Goal: Task Accomplishment & Management: Complete application form

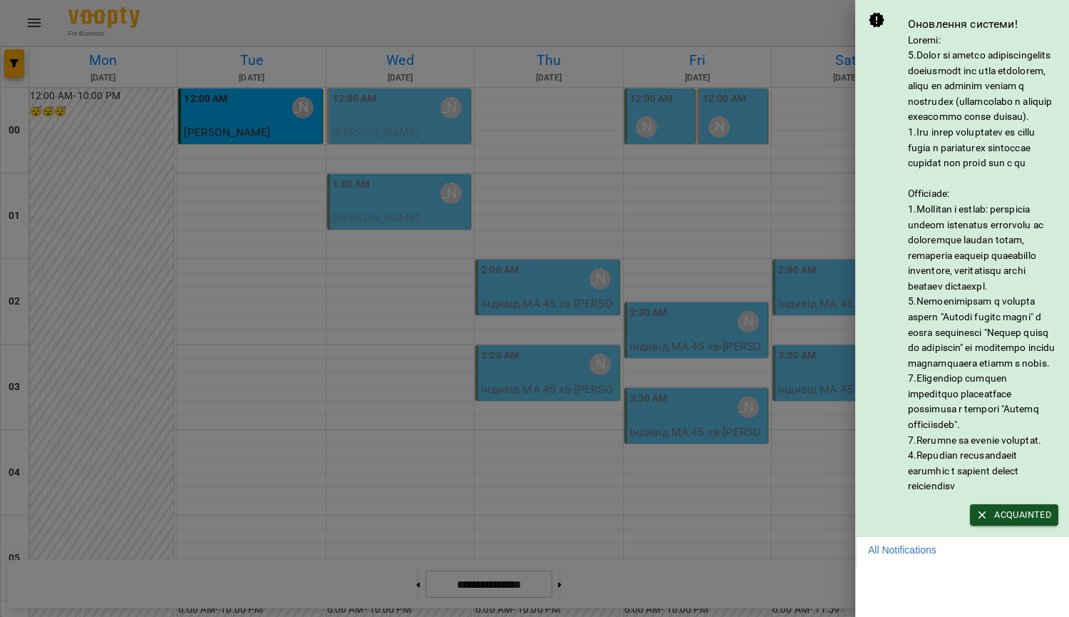
scroll to position [1588, 0]
click at [987, 521] on icon "button" at bounding box center [982, 514] width 13 height 13
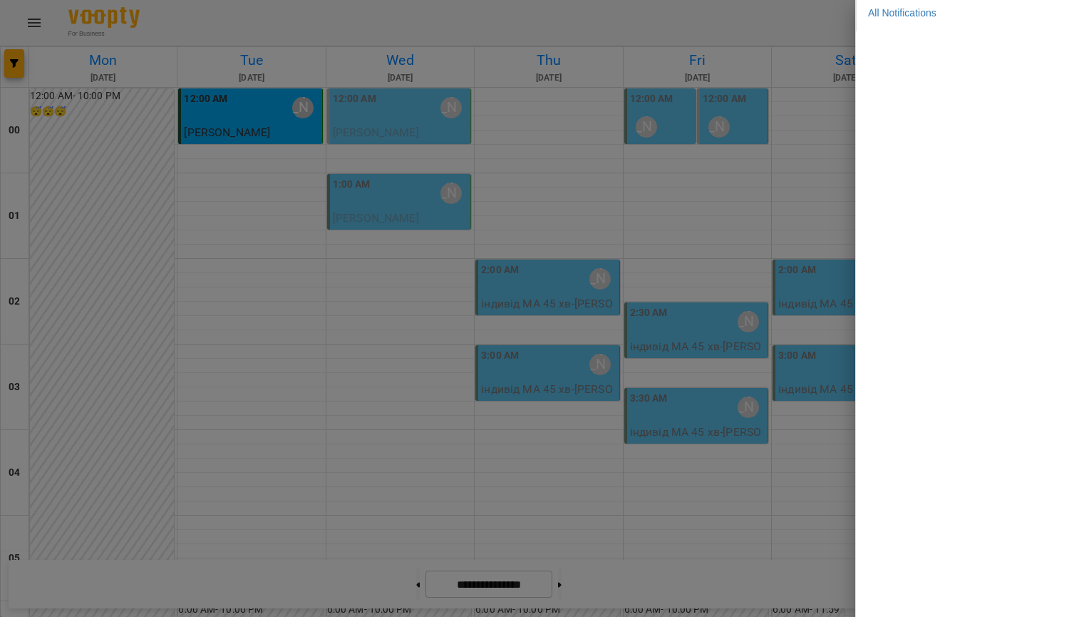
click at [794, 199] on div at bounding box center [534, 308] width 1069 height 617
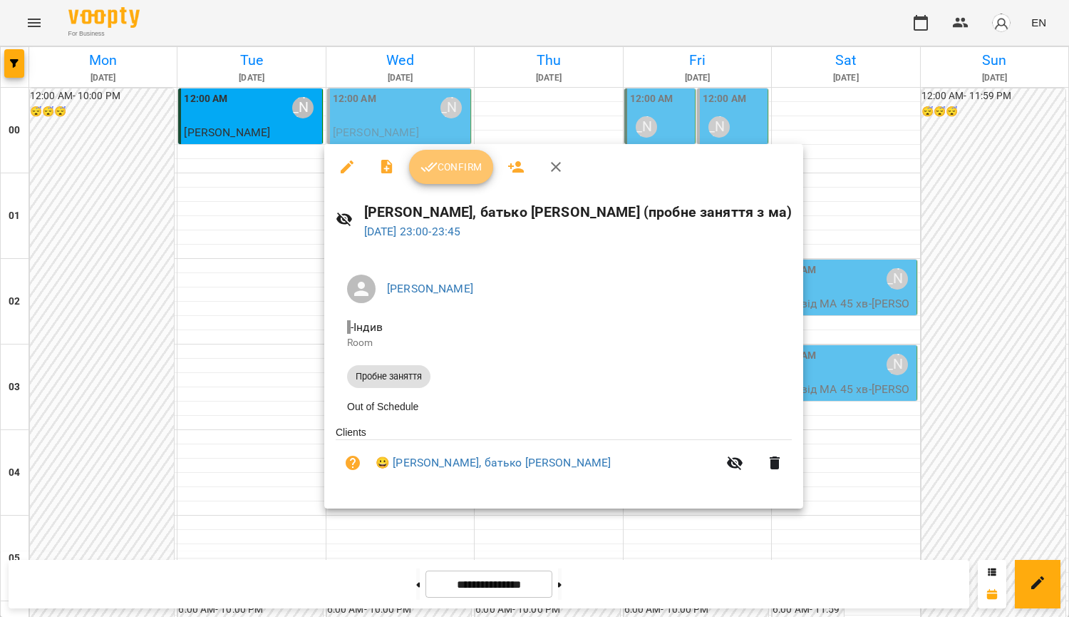
click at [465, 163] on span "Confirm" at bounding box center [451, 166] width 61 height 17
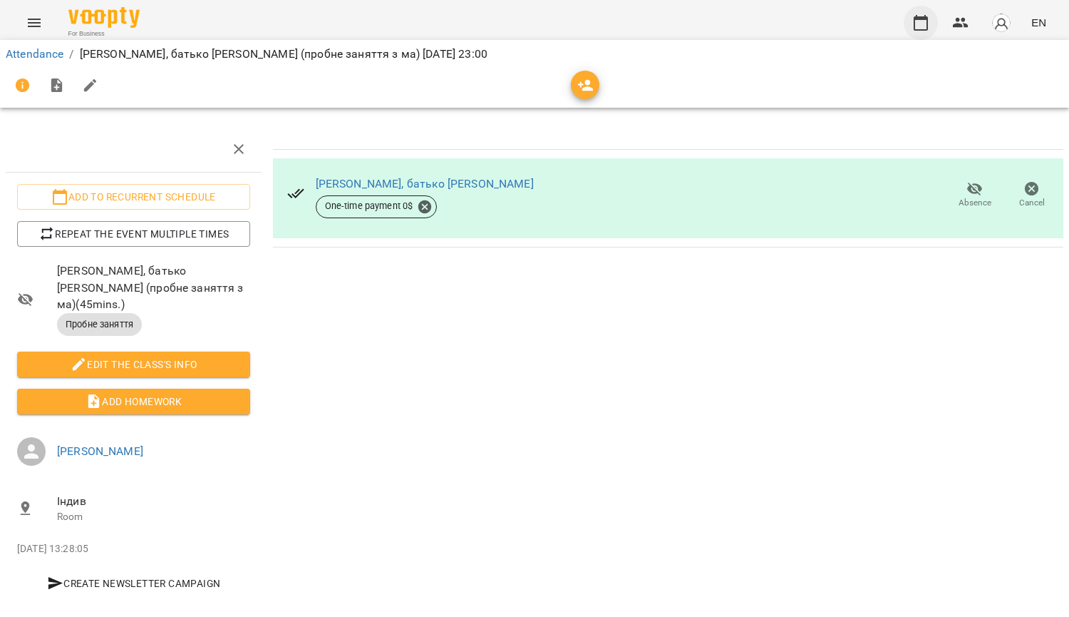
click at [917, 15] on icon "button" at bounding box center [920, 22] width 17 height 17
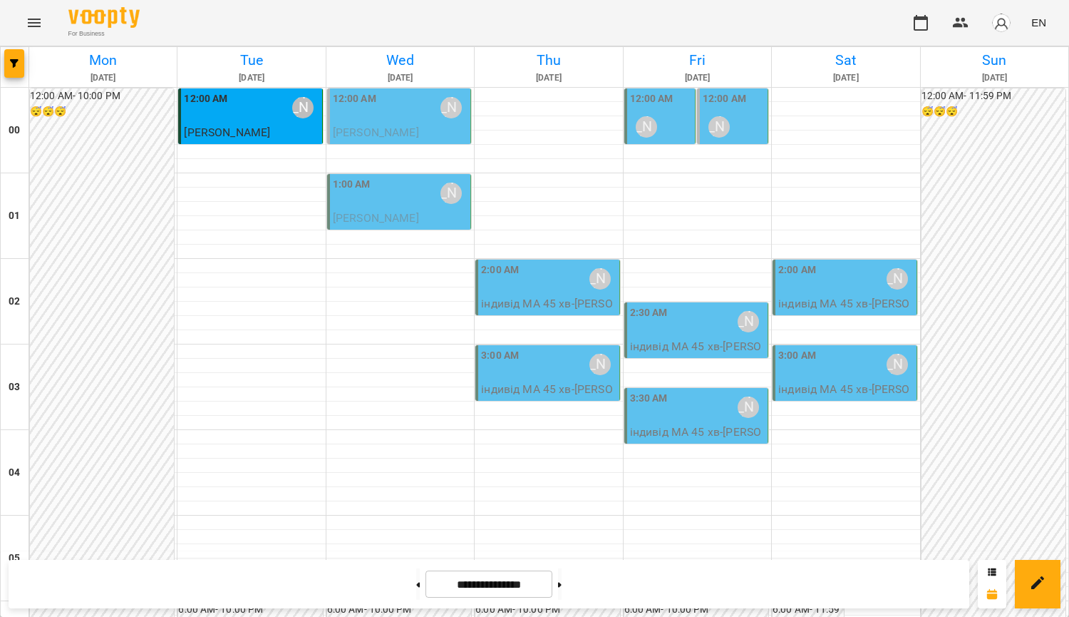
click at [522, 284] on div "2:00 AM [PERSON_NAME]" at bounding box center [548, 278] width 135 height 33
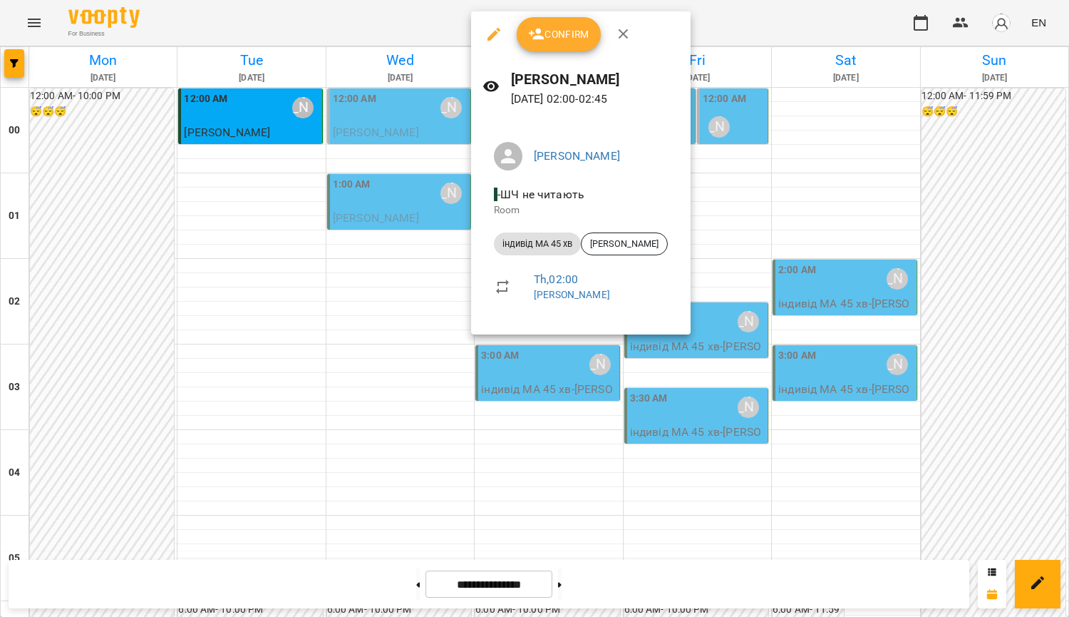
click at [429, 300] on div at bounding box center [534, 308] width 1069 height 617
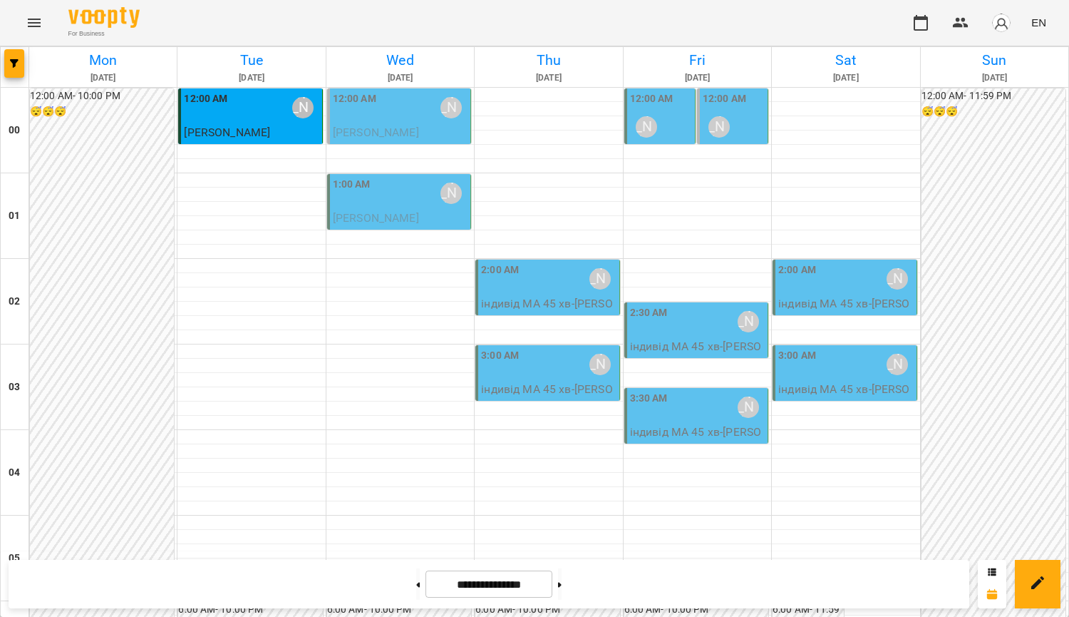
click at [546, 373] on div "3:00 AM [PERSON_NAME]" at bounding box center [548, 364] width 135 height 33
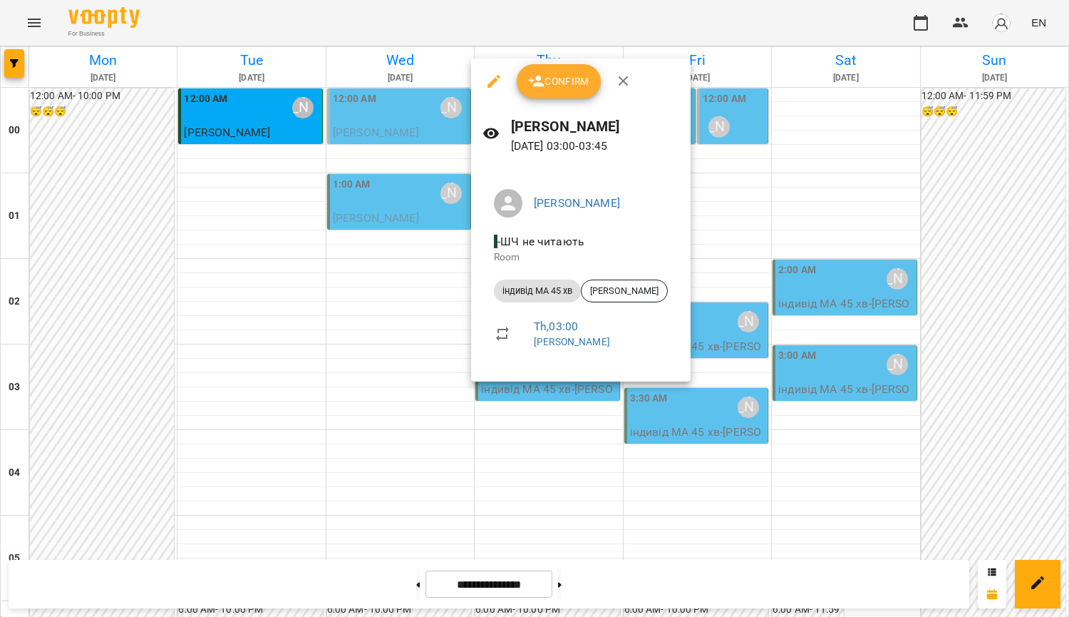
click at [413, 367] on div at bounding box center [534, 308] width 1069 height 617
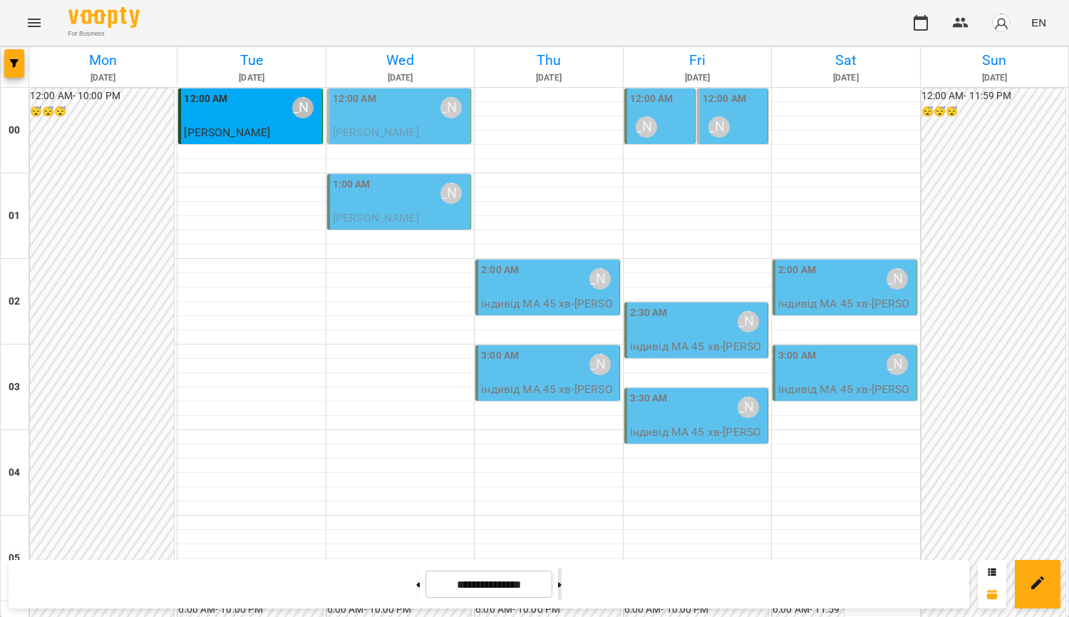
click at [562, 588] on button at bounding box center [560, 583] width 4 height 31
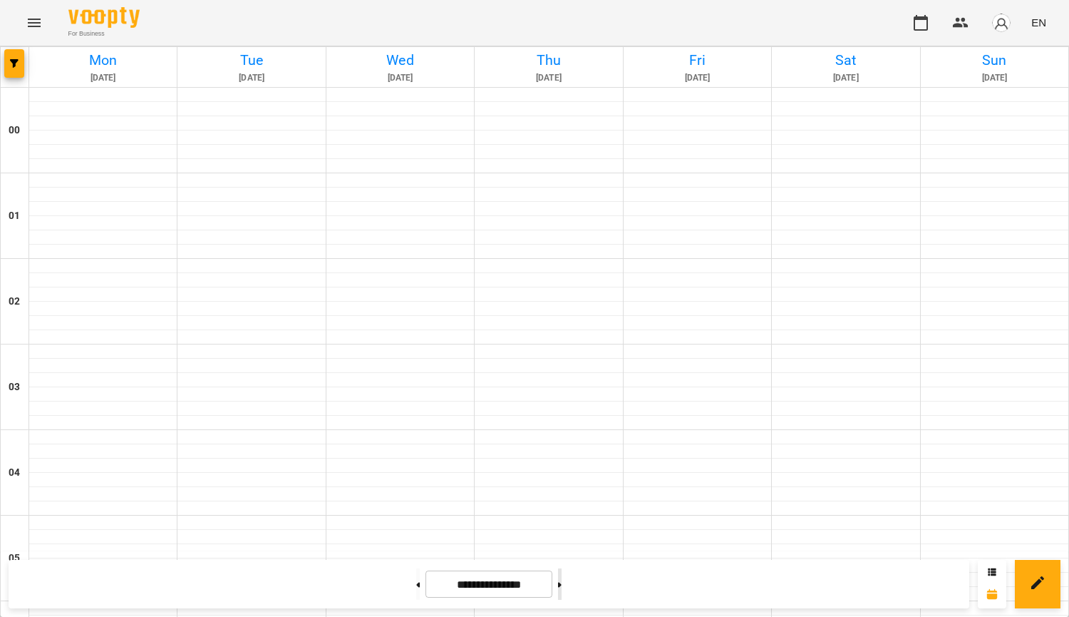
click at [562, 588] on button at bounding box center [560, 583] width 4 height 31
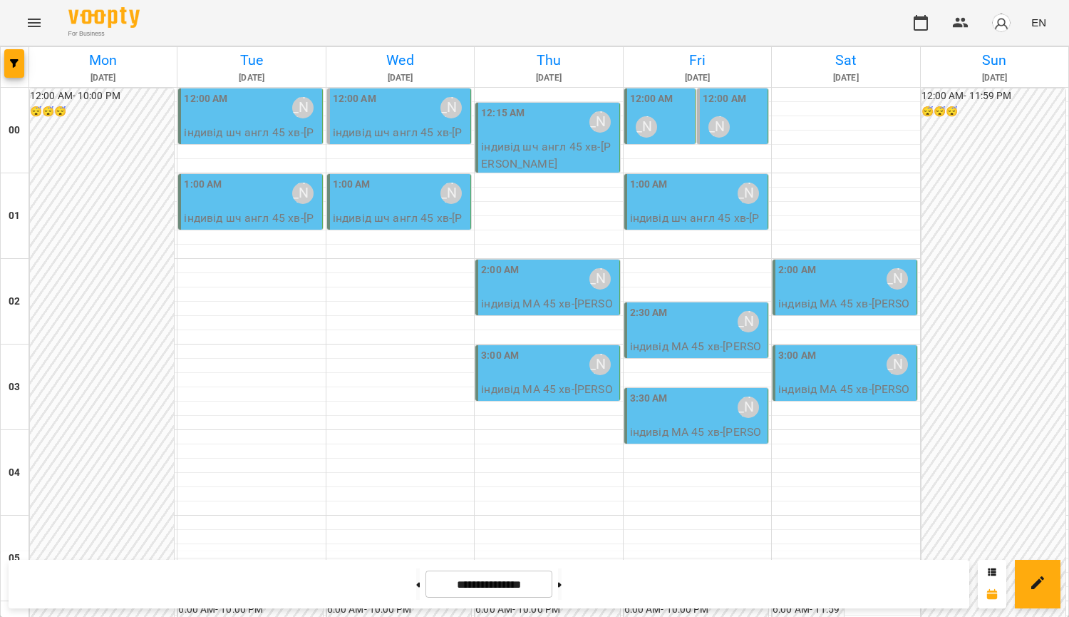
scroll to position [1588, 0]
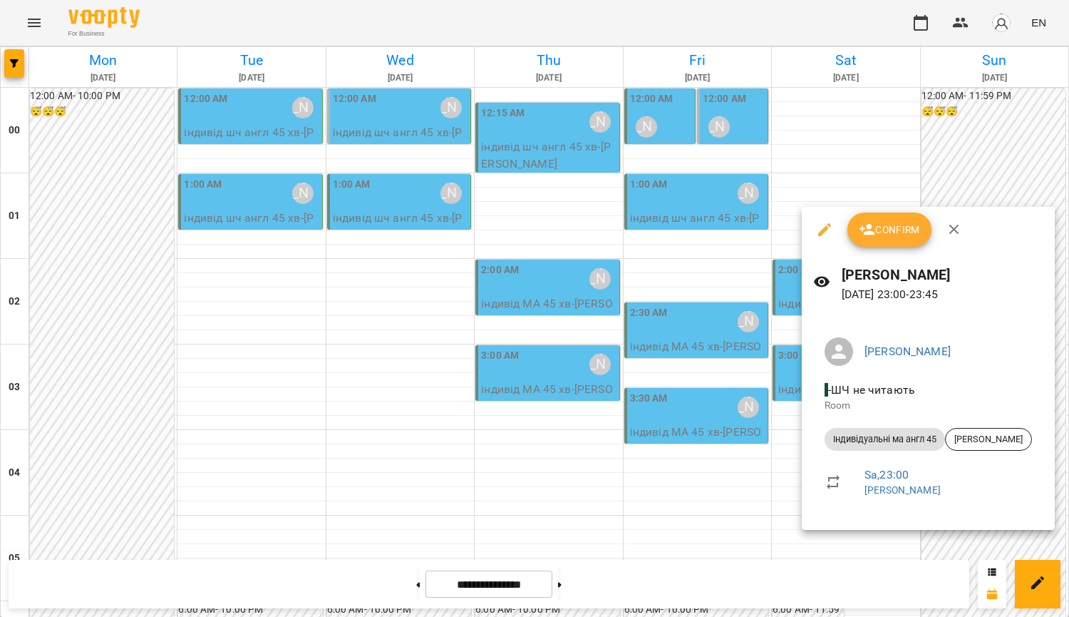
click at [753, 495] on div at bounding box center [534, 308] width 1069 height 617
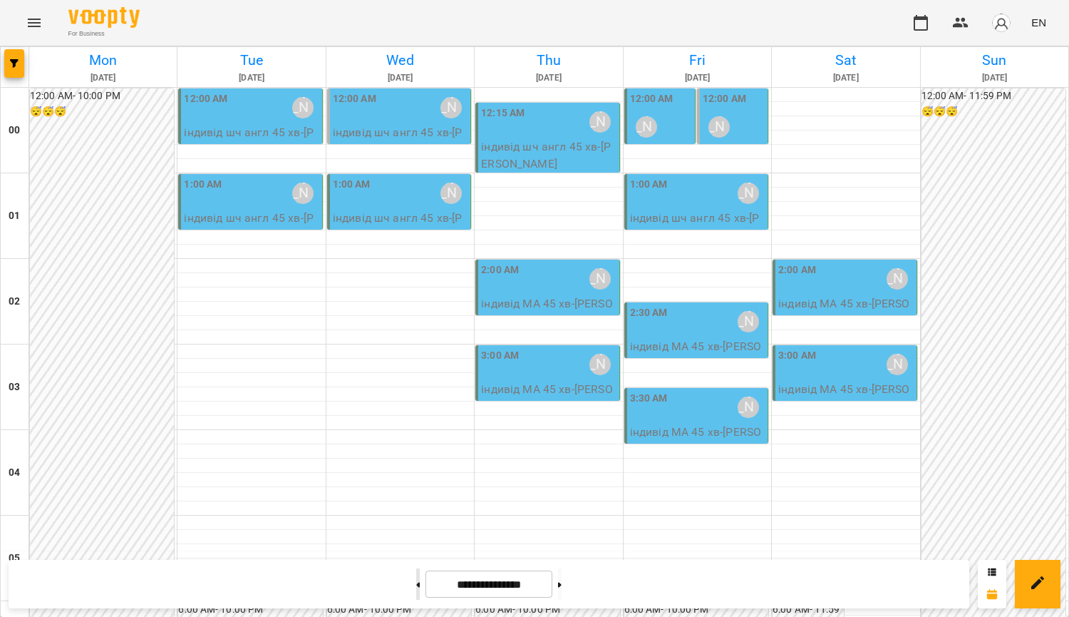
click at [416, 596] on button at bounding box center [418, 583] width 4 height 31
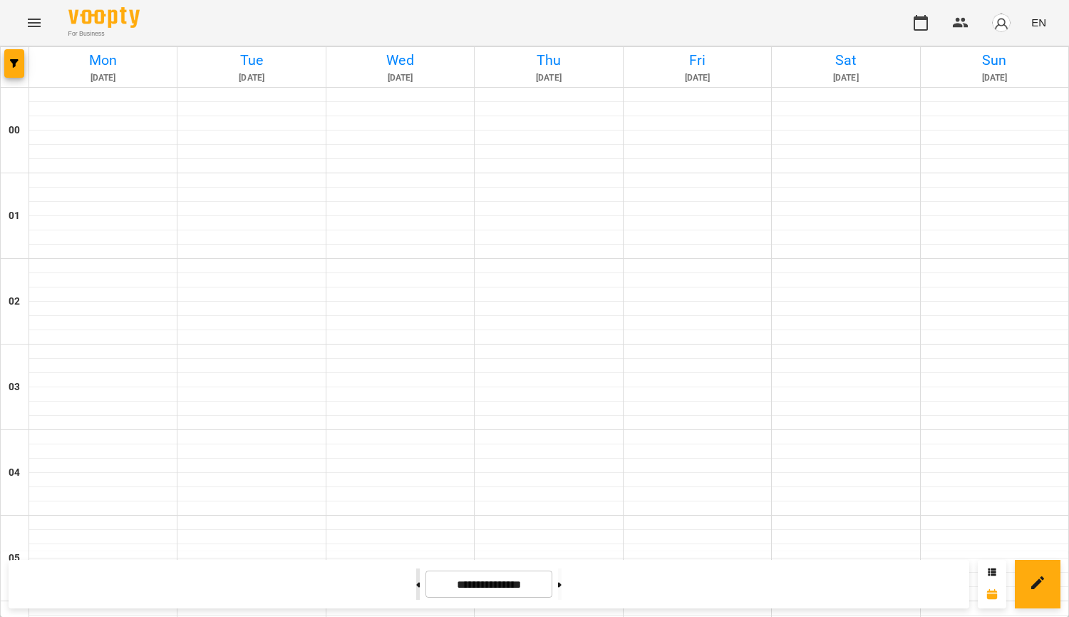
click at [416, 596] on button at bounding box center [418, 583] width 4 height 31
click at [416, 594] on button at bounding box center [418, 583] width 4 height 31
type input "**********"
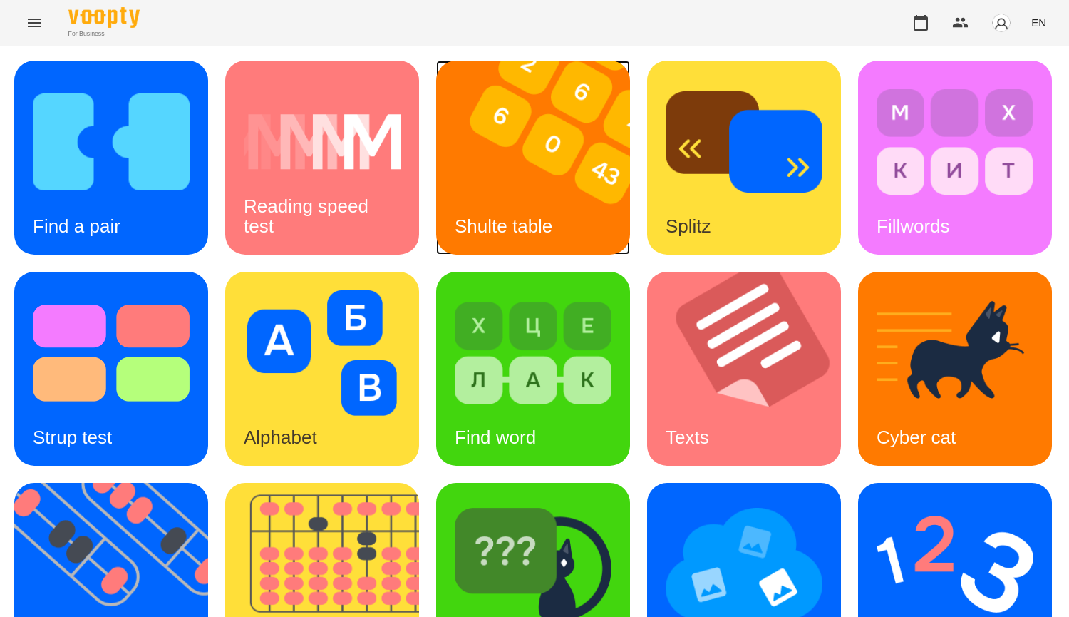
click at [474, 205] on div "Shulte table" at bounding box center [503, 226] width 135 height 56
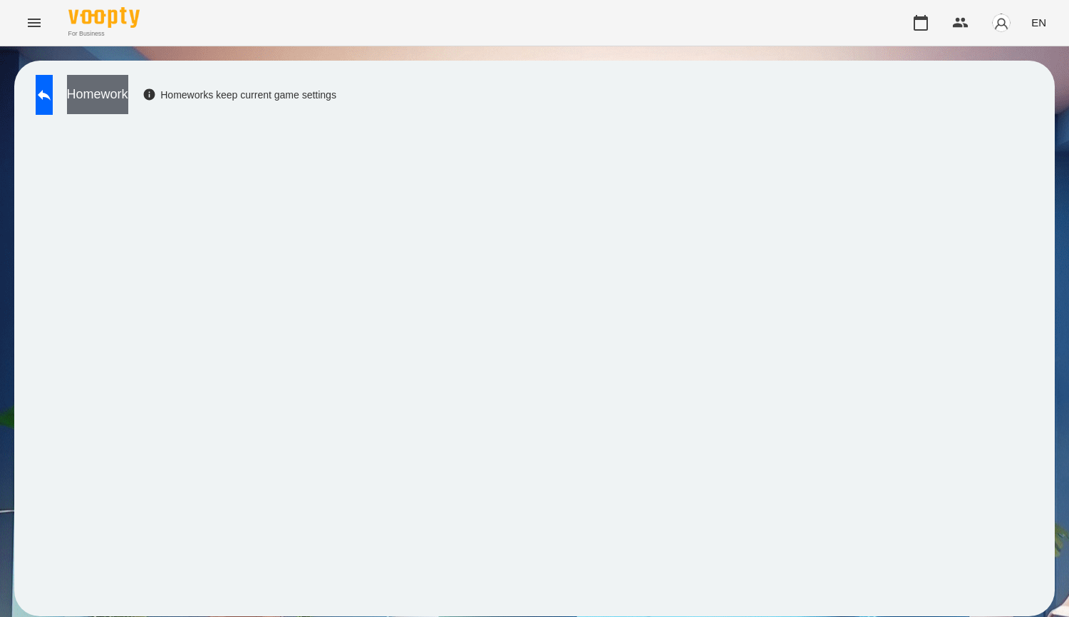
click at [128, 97] on button "Homework" at bounding box center [97, 94] width 61 height 39
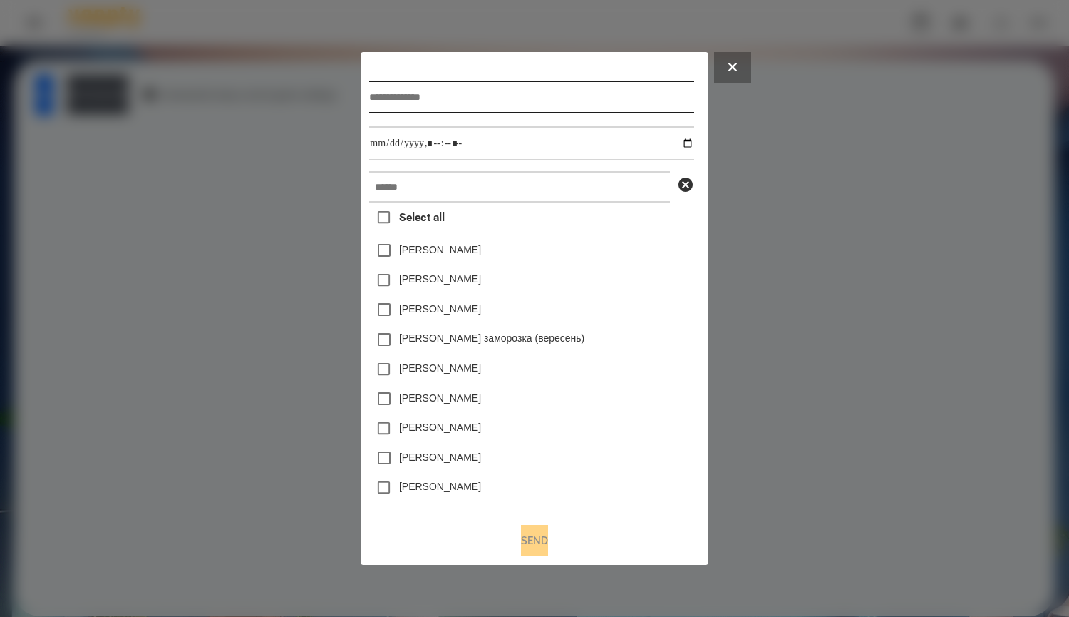
click at [416, 98] on input "text" at bounding box center [531, 97] width 324 height 33
type input "*****"
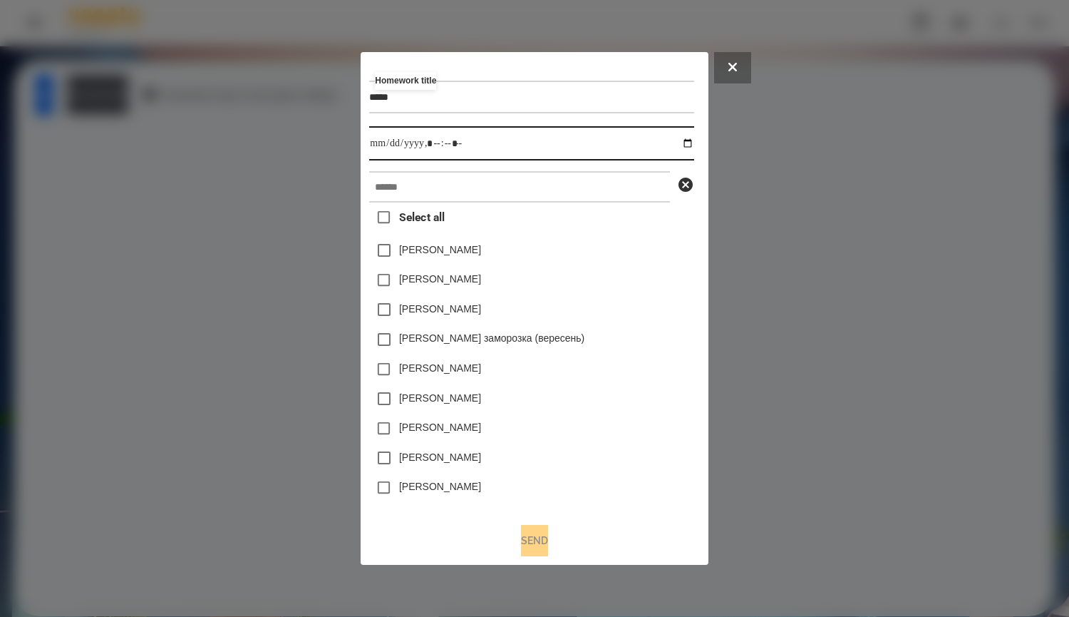
click at [681, 139] on input "datetime-local" at bounding box center [531, 143] width 324 height 34
click at [689, 139] on input "datetime-local" at bounding box center [531, 143] width 324 height 34
type input "**********"
click at [614, 238] on div "Емма Северен" at bounding box center [531, 250] width 324 height 30
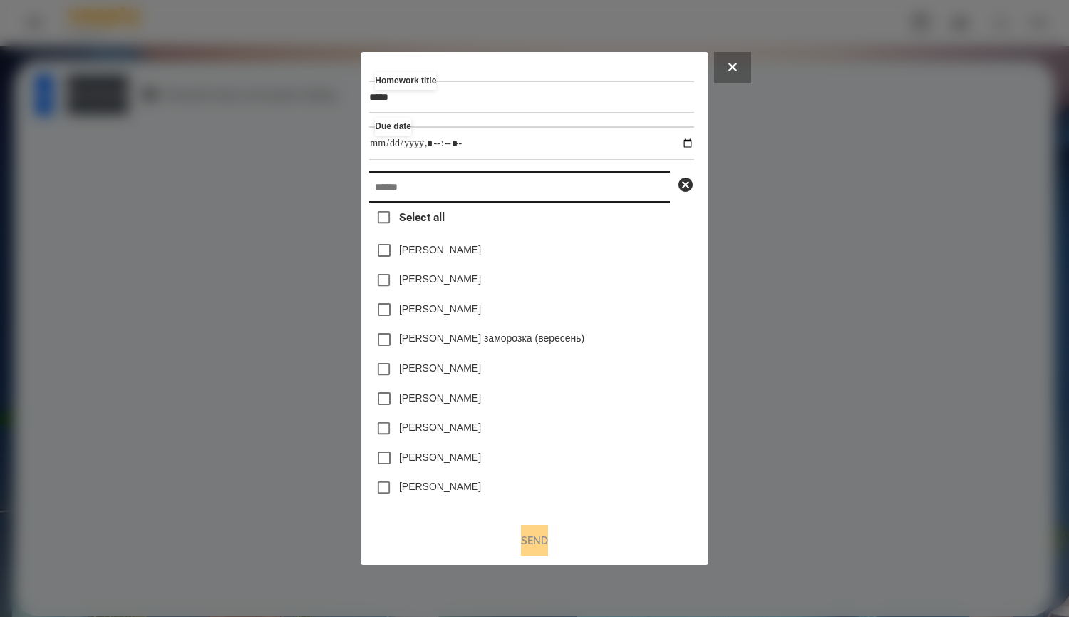
click at [491, 176] on input "text" at bounding box center [519, 186] width 301 height 31
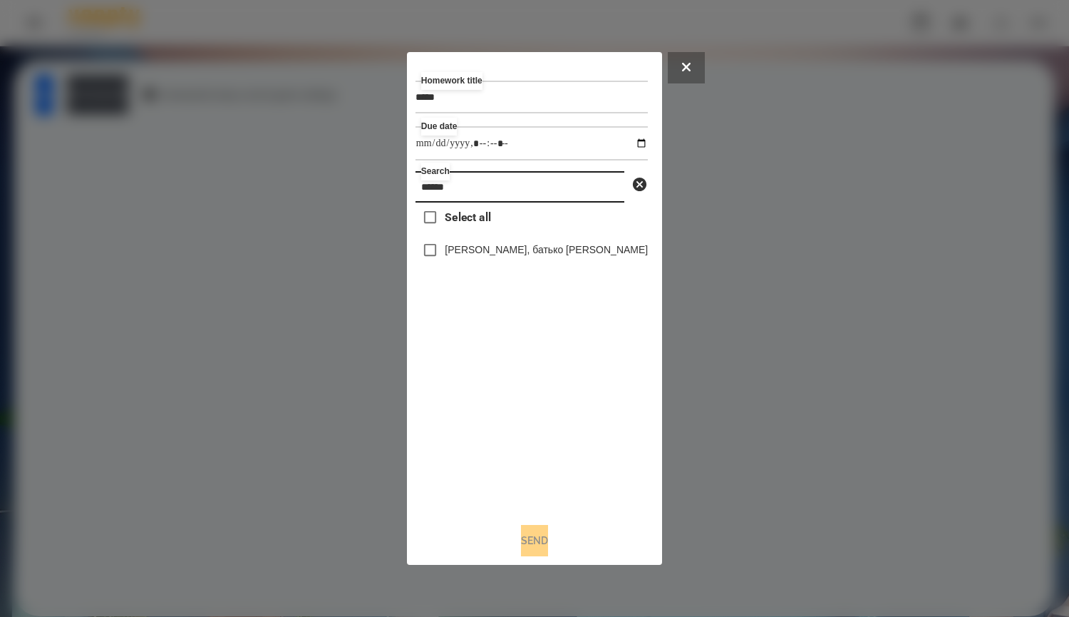
type input "******"
click at [494, 257] on label "[PERSON_NAME], батько [PERSON_NAME]" at bounding box center [546, 249] width 203 height 14
click at [548, 545] on button "Send" at bounding box center [534, 540] width 27 height 31
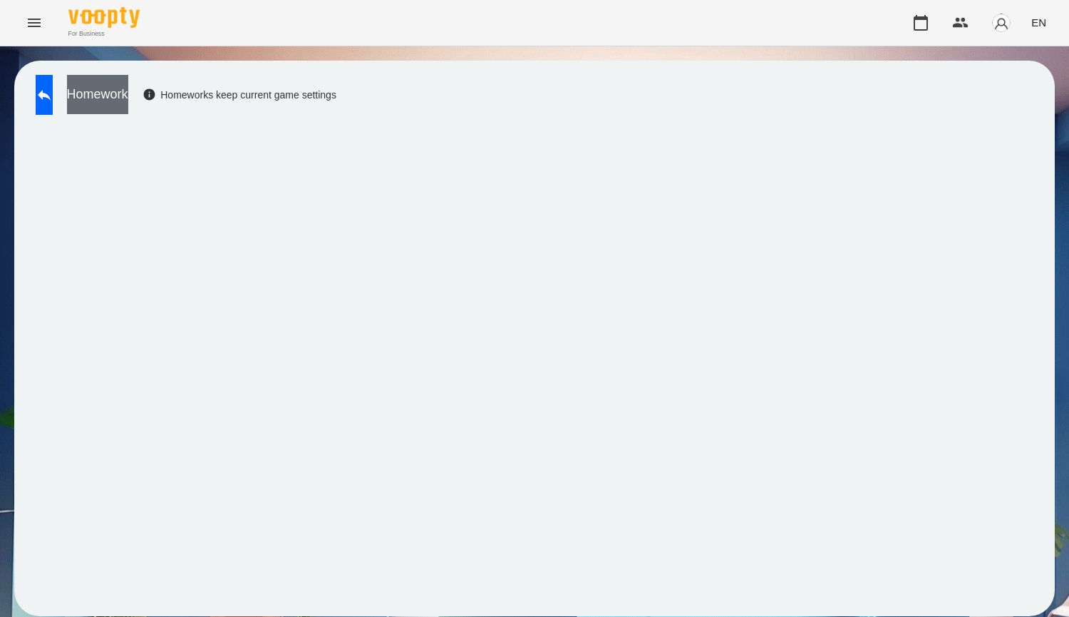
click at [128, 88] on button "Homework" at bounding box center [97, 94] width 61 height 39
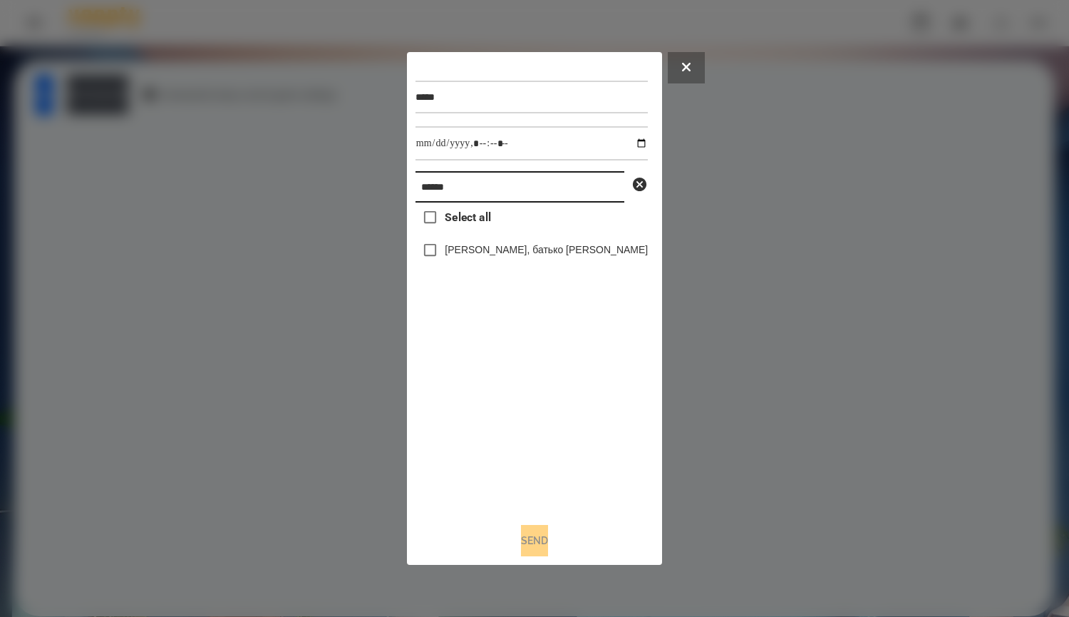
drag, startPoint x: 478, startPoint y: 188, endPoint x: 488, endPoint y: 232, distance: 45.5
click at [478, 188] on input "******" at bounding box center [520, 186] width 209 height 31
click at [537, 537] on button "Send" at bounding box center [534, 540] width 27 height 31
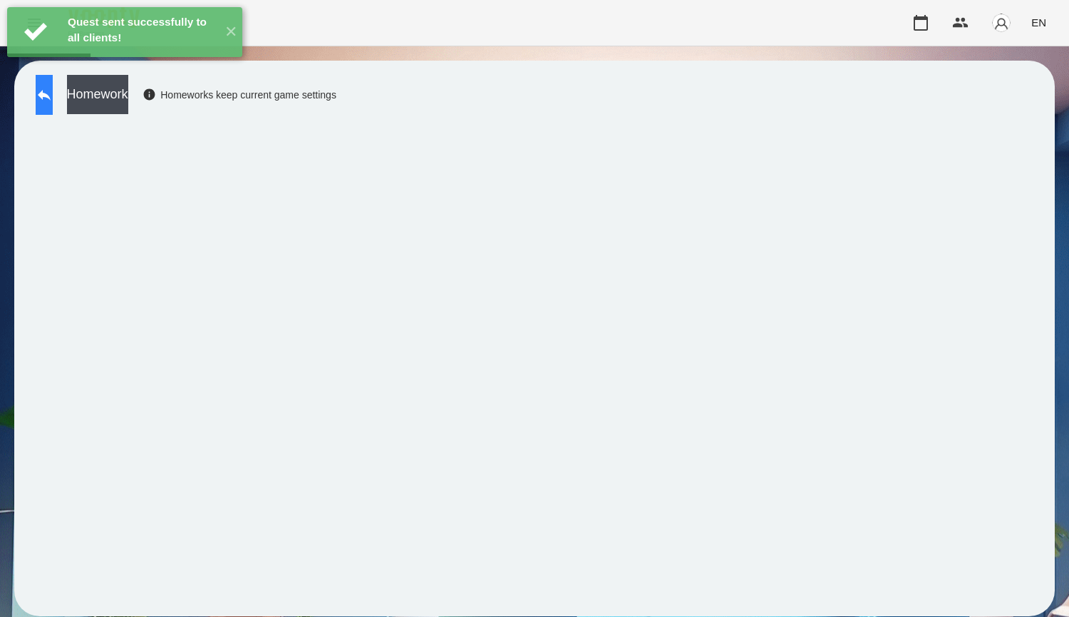
click at [53, 92] on button at bounding box center [44, 95] width 17 height 40
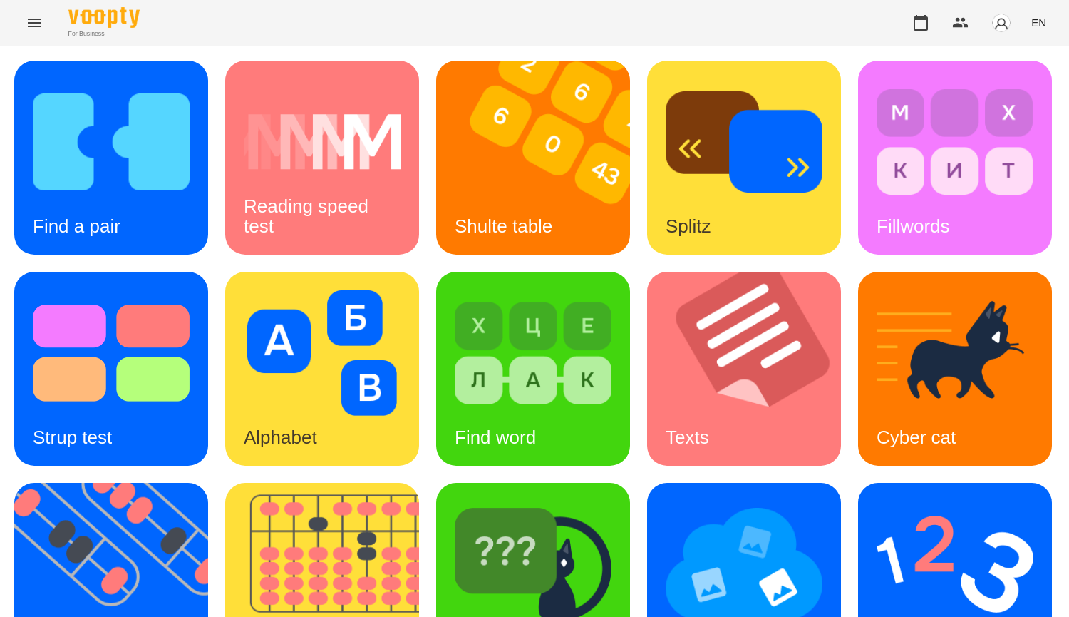
scroll to position [354, 0]
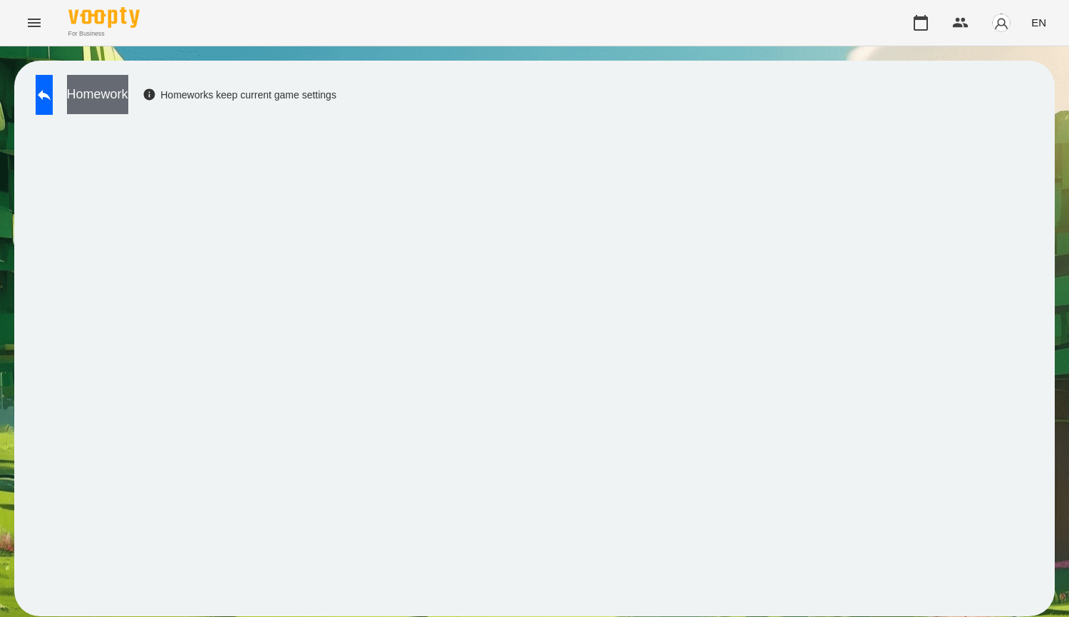
click at [122, 94] on button "Homework" at bounding box center [97, 94] width 61 height 39
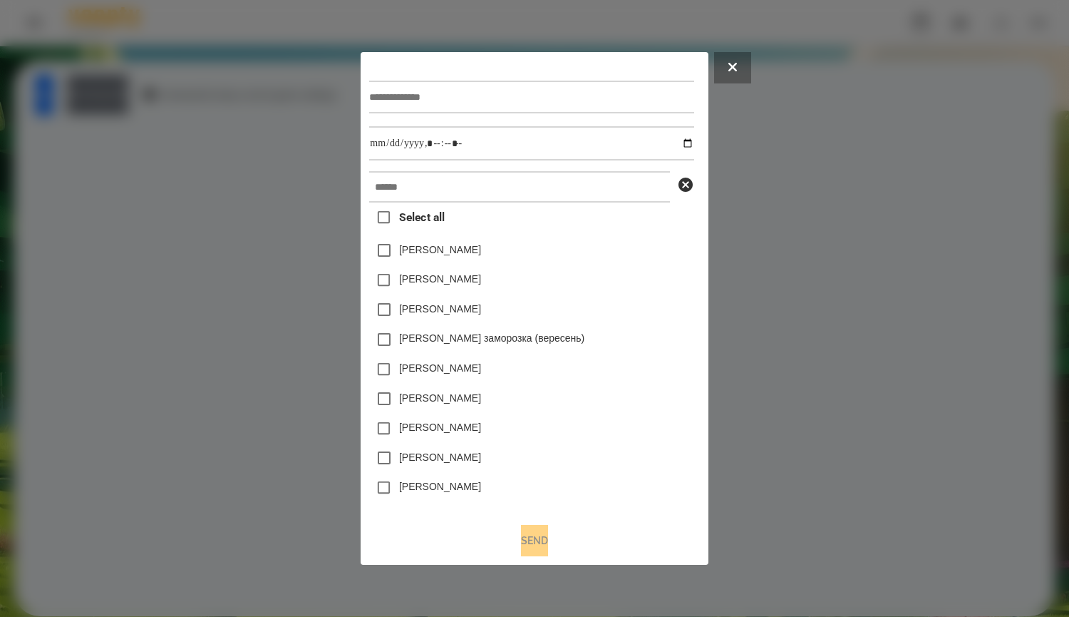
click at [393, 92] on input "text" at bounding box center [531, 97] width 324 height 33
type input "*****"
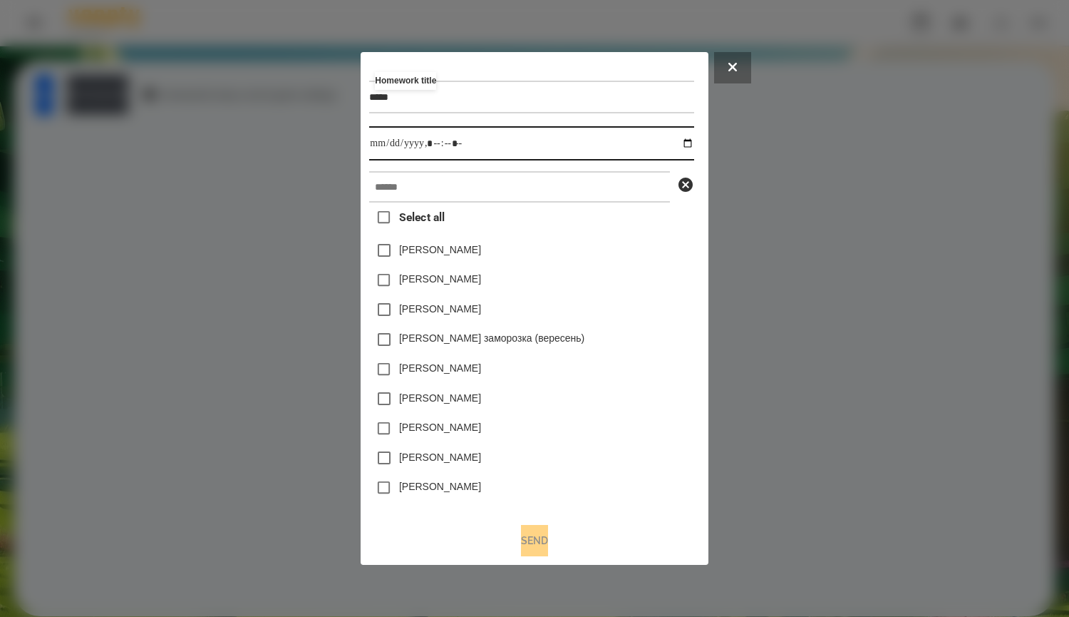
click at [680, 142] on input "datetime-local" at bounding box center [531, 143] width 324 height 34
click at [694, 142] on input "datetime-local" at bounding box center [531, 143] width 324 height 34
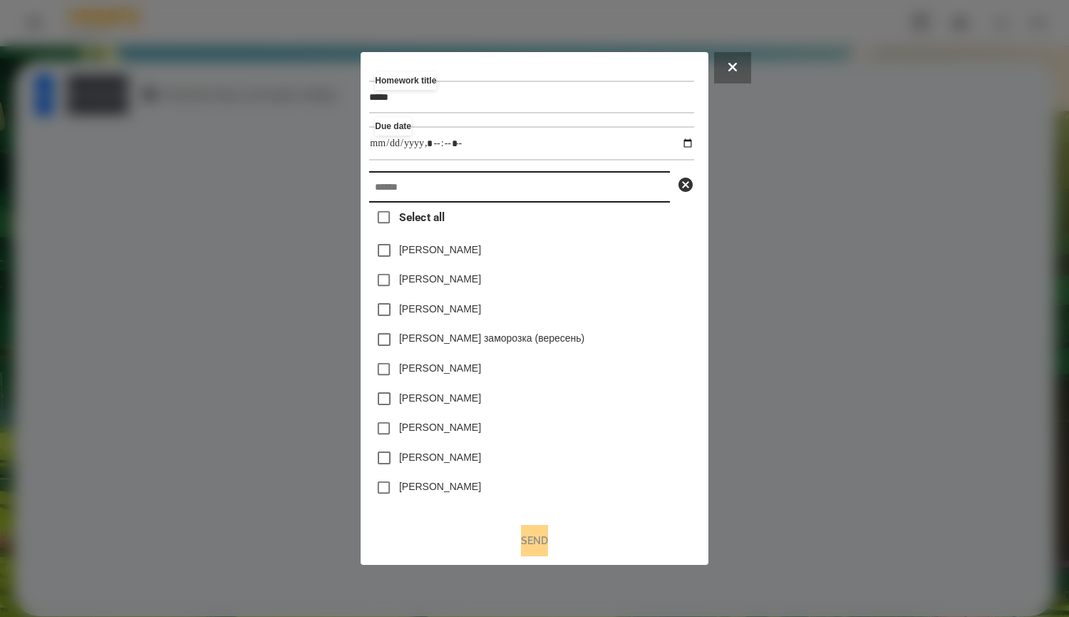
type input "**********"
click at [670, 197] on input "text" at bounding box center [519, 186] width 301 height 31
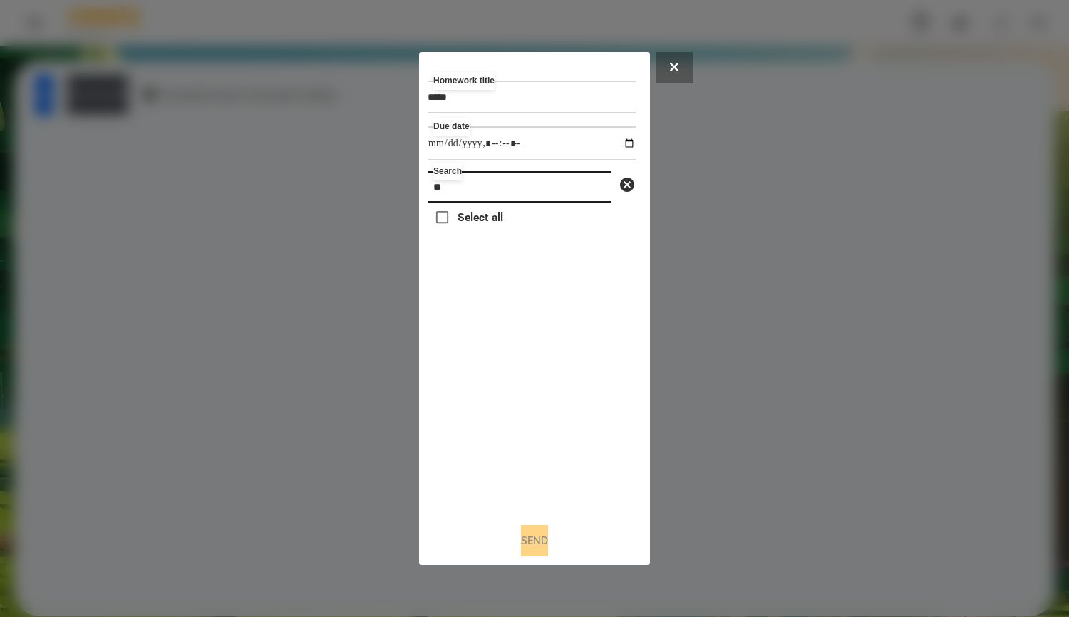
type input "*"
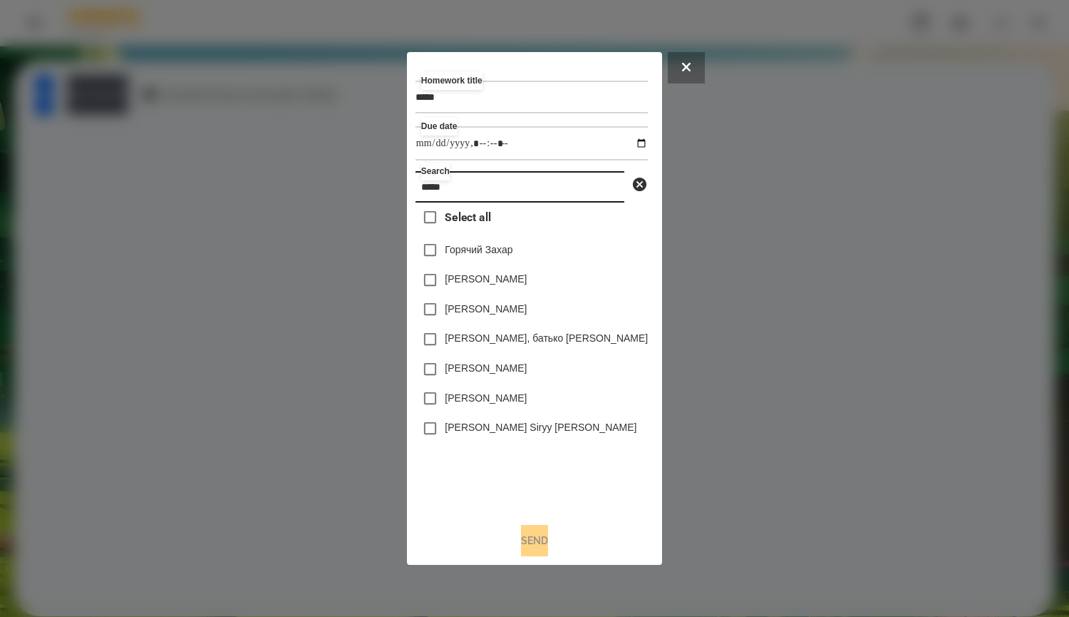
type input "*****"
click at [596, 345] on label "[PERSON_NAME], батько [PERSON_NAME]" at bounding box center [546, 338] width 203 height 14
click at [542, 555] on button "Send" at bounding box center [534, 540] width 27 height 31
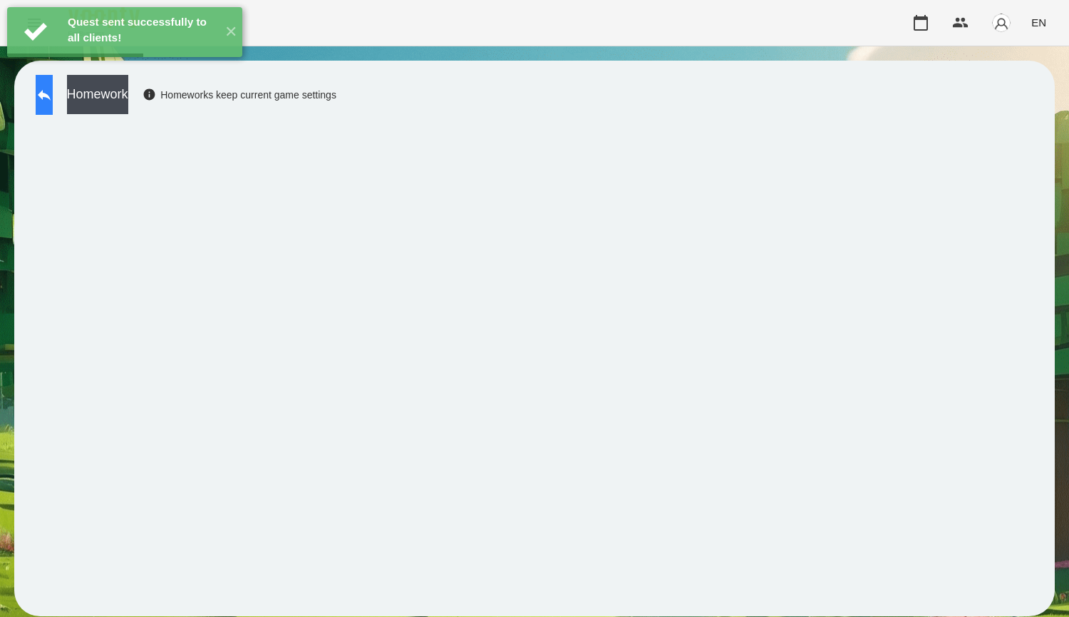
click at [53, 106] on button at bounding box center [44, 95] width 17 height 40
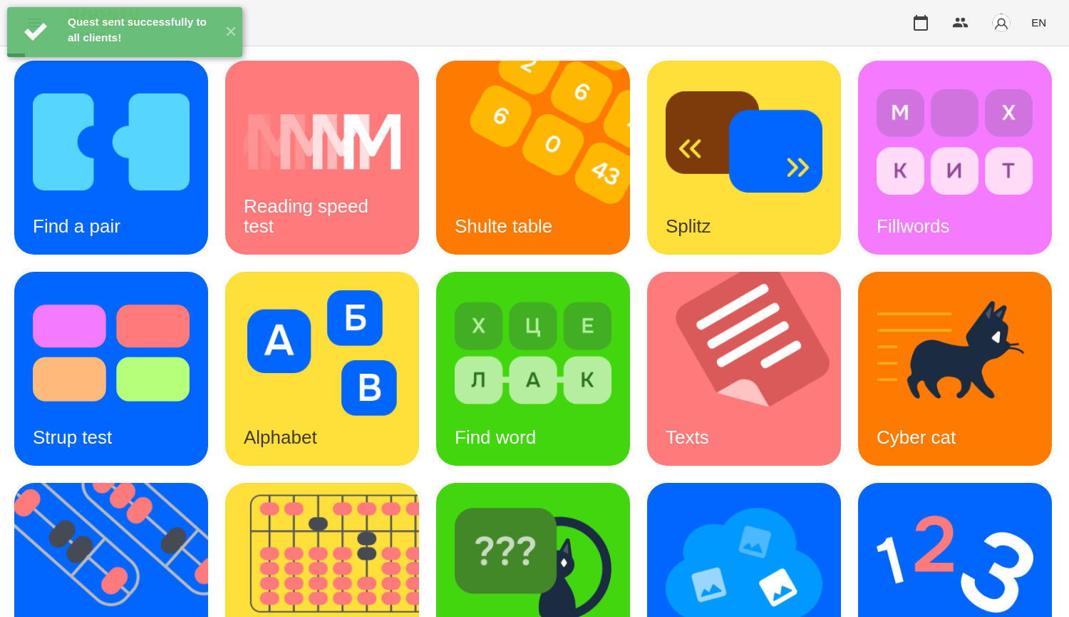
scroll to position [143, 0]
click at [190, 290] on img at bounding box center [111, 352] width 157 height 125
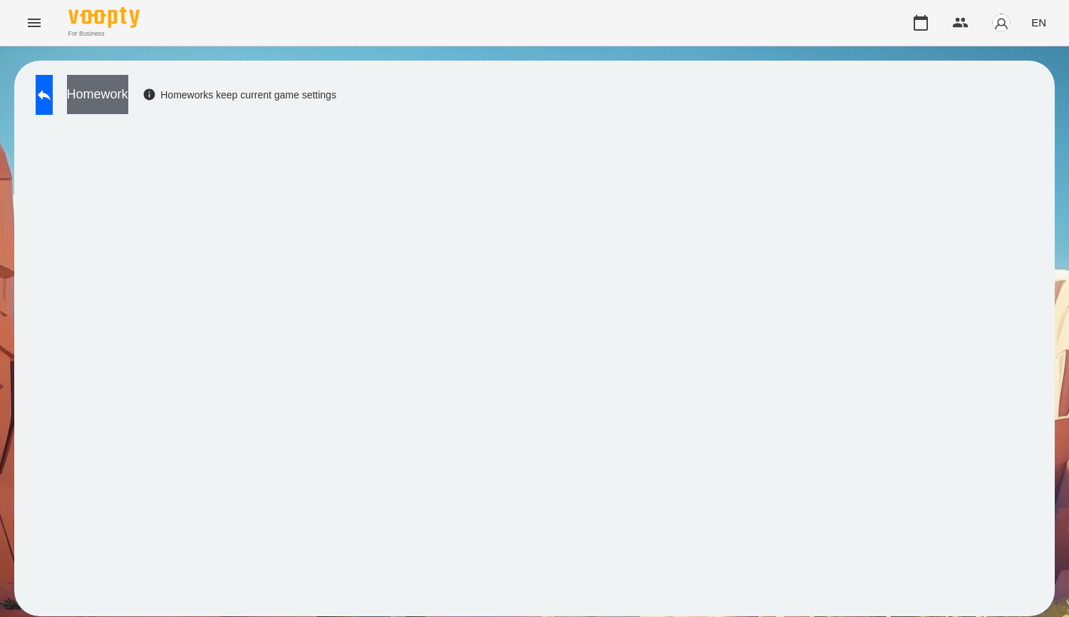
click at [128, 91] on button "Homework" at bounding box center [97, 94] width 61 height 39
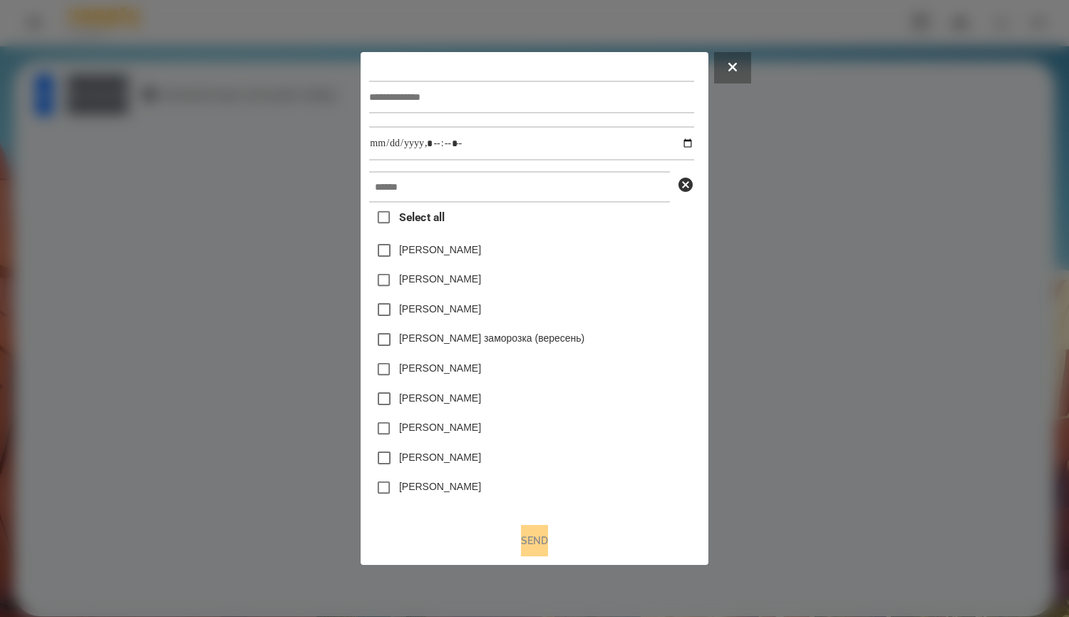
click at [407, 99] on input "text" at bounding box center [531, 97] width 324 height 33
type input "*****"
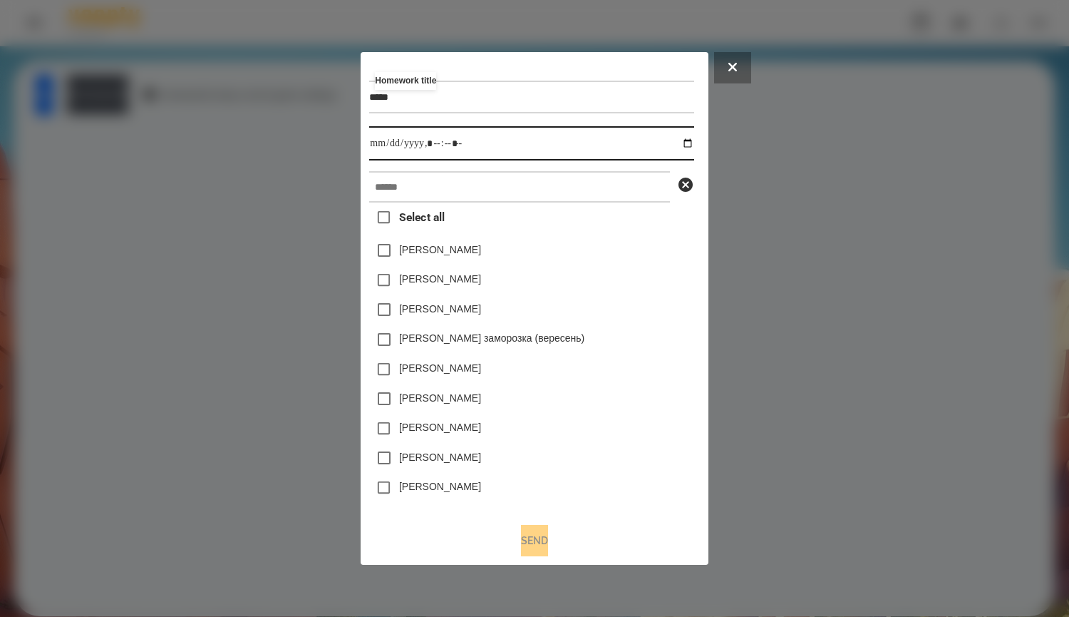
click at [686, 140] on input "datetime-local" at bounding box center [531, 143] width 324 height 34
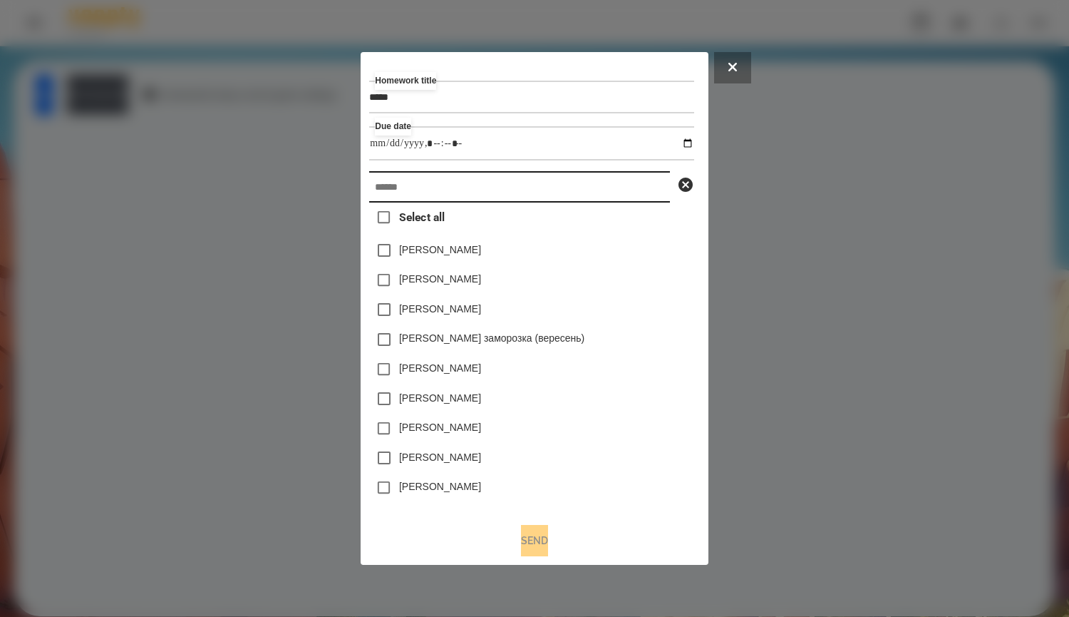
type input "**********"
click at [670, 190] on input "text" at bounding box center [519, 186] width 301 height 31
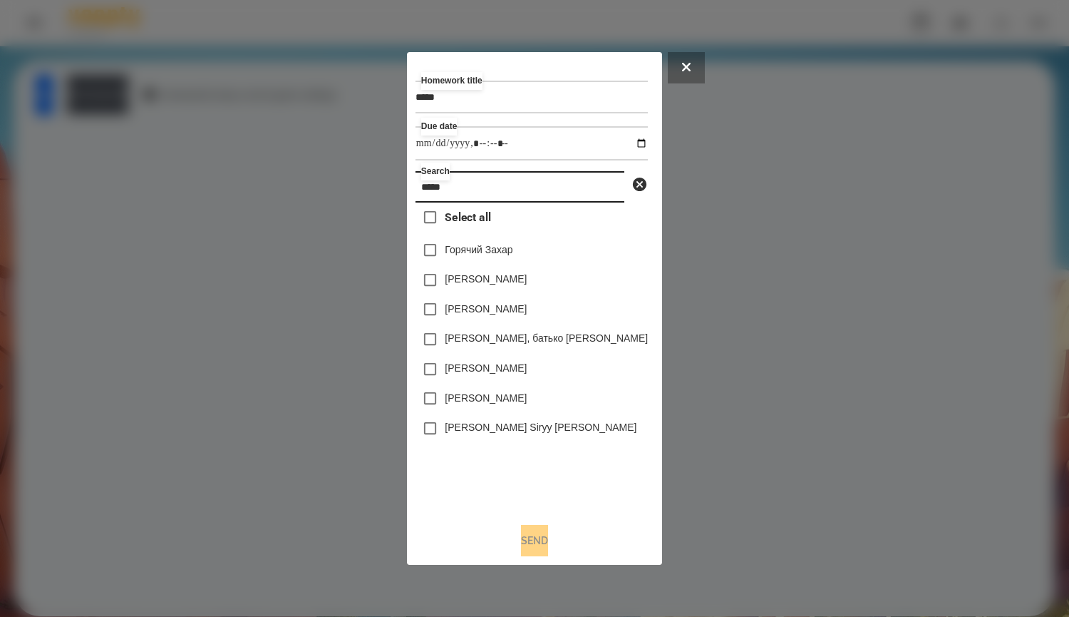
type input "*****"
click at [552, 339] on label "[PERSON_NAME], батько [PERSON_NAME]" at bounding box center [546, 338] width 203 height 14
click at [548, 544] on button "Send" at bounding box center [534, 540] width 27 height 31
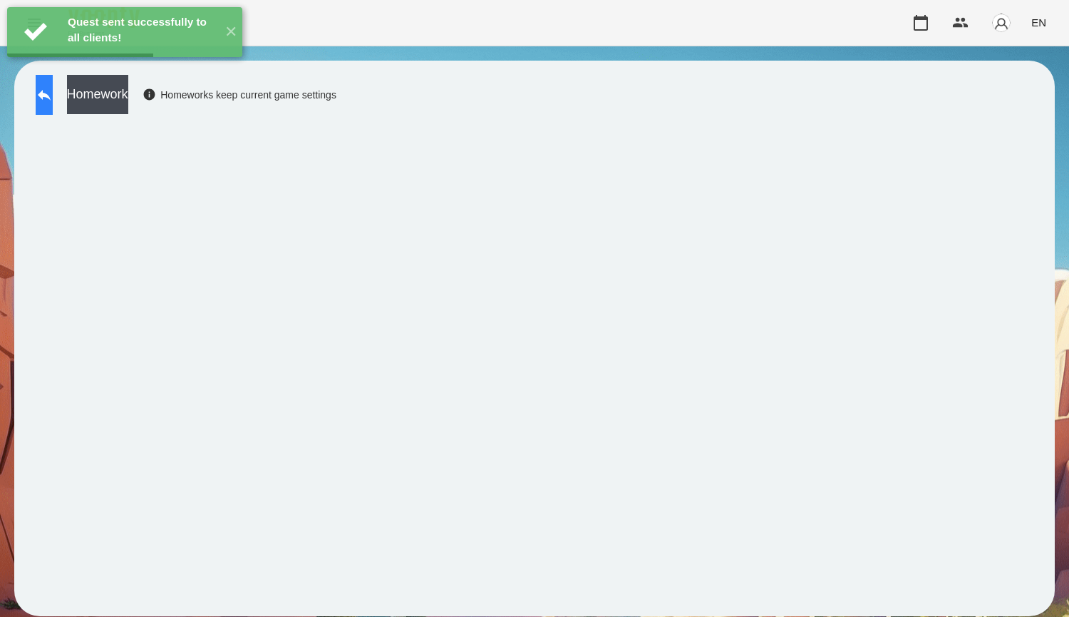
click at [53, 99] on icon at bounding box center [44, 94] width 17 height 17
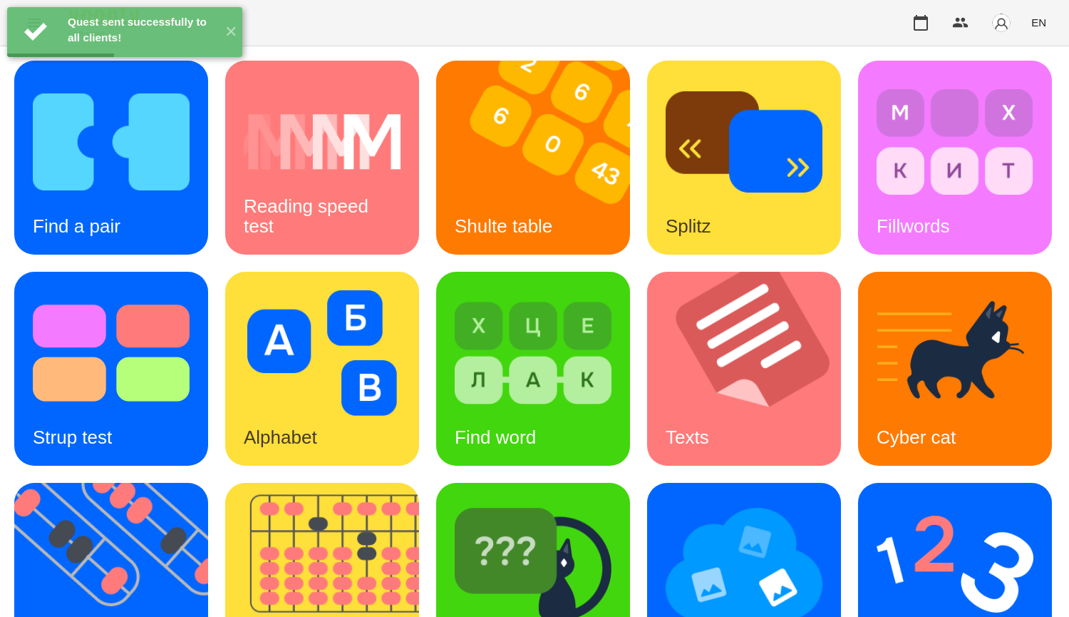
scroll to position [285, 0]
click at [877, 332] on img at bounding box center [955, 352] width 157 height 125
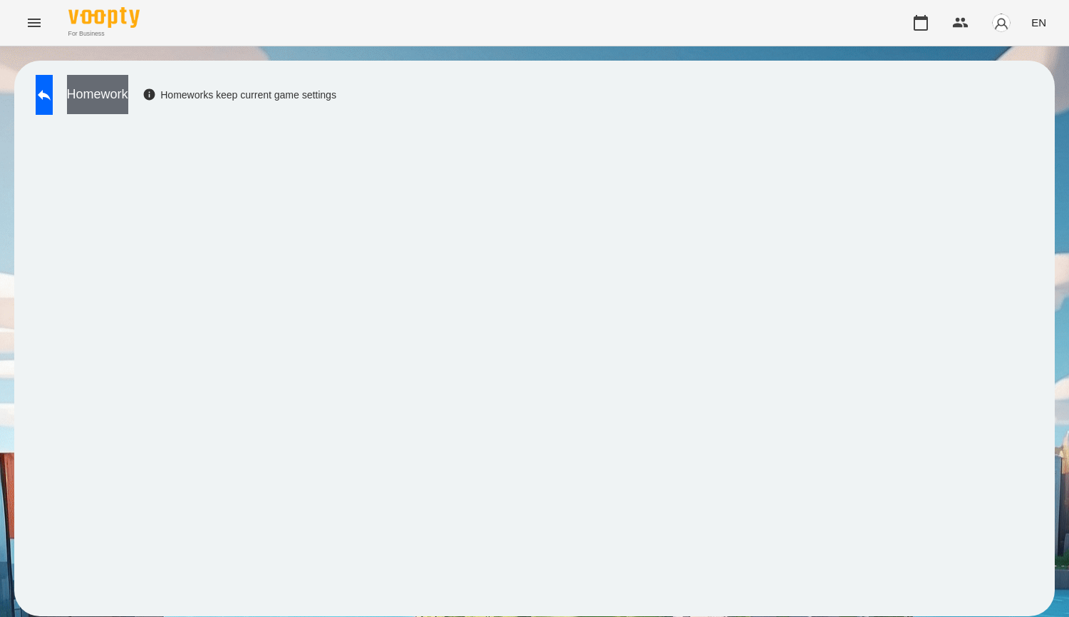
click at [128, 97] on button "Homework" at bounding box center [97, 94] width 61 height 39
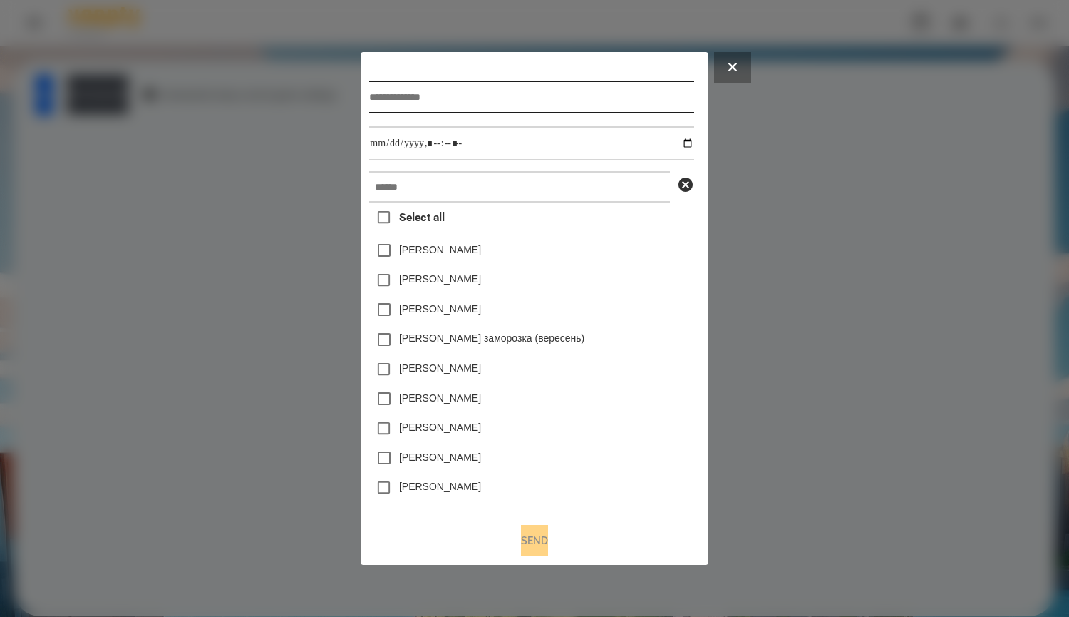
click at [418, 98] on input "text" at bounding box center [531, 97] width 324 height 33
type input "*****"
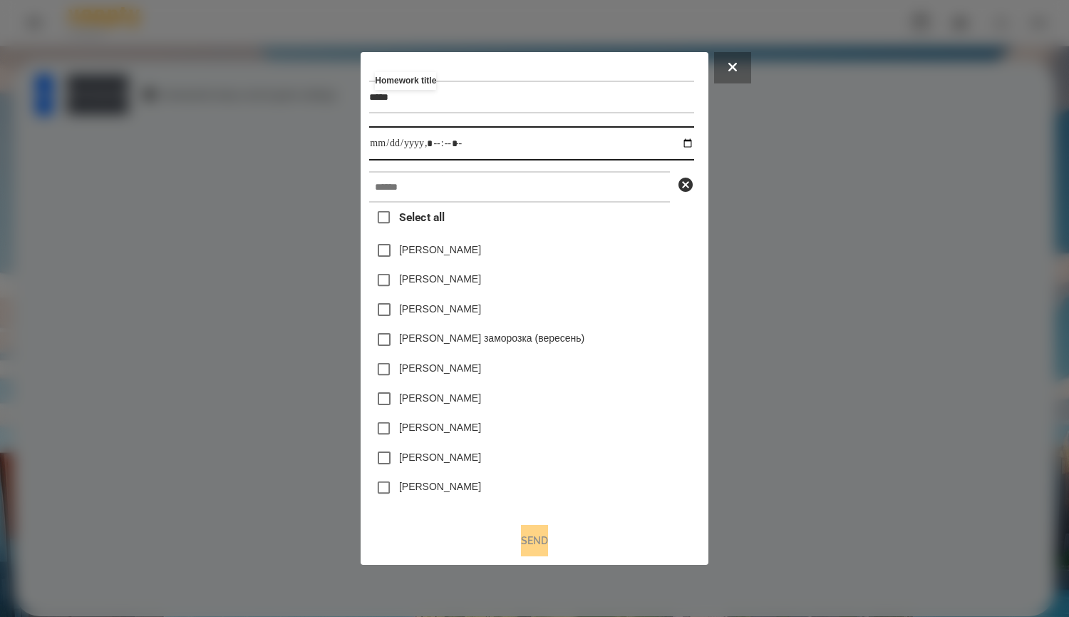
click at [542, 150] on input "datetime-local" at bounding box center [531, 143] width 324 height 34
click at [686, 141] on input "datetime-local" at bounding box center [531, 143] width 324 height 34
type input "**********"
click at [681, 262] on div "Емма Северен" at bounding box center [531, 250] width 324 height 30
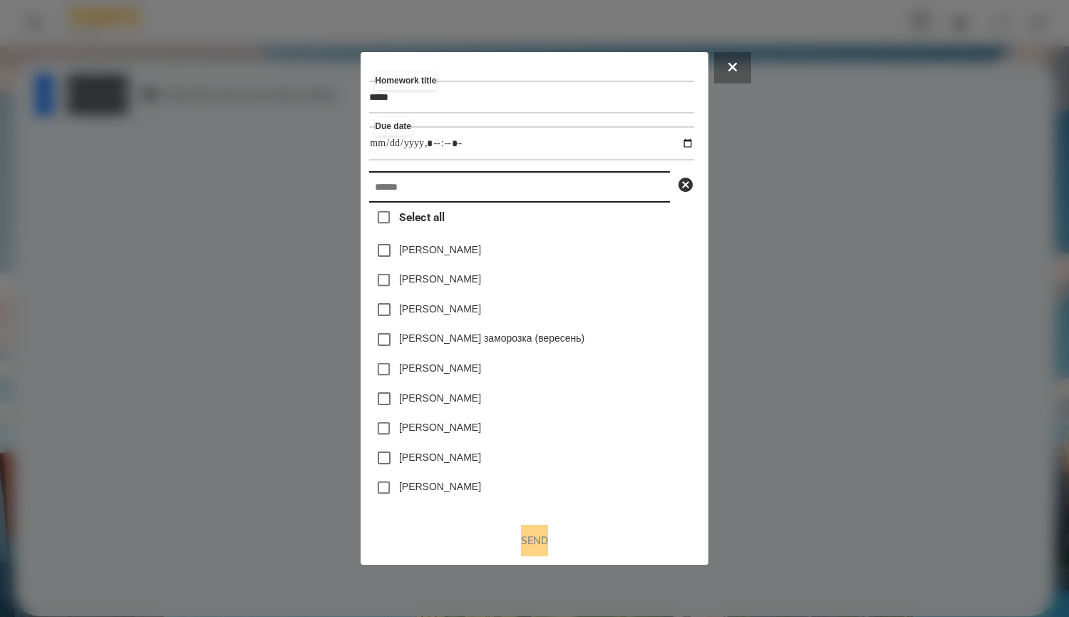
click at [617, 179] on input "text" at bounding box center [519, 186] width 301 height 31
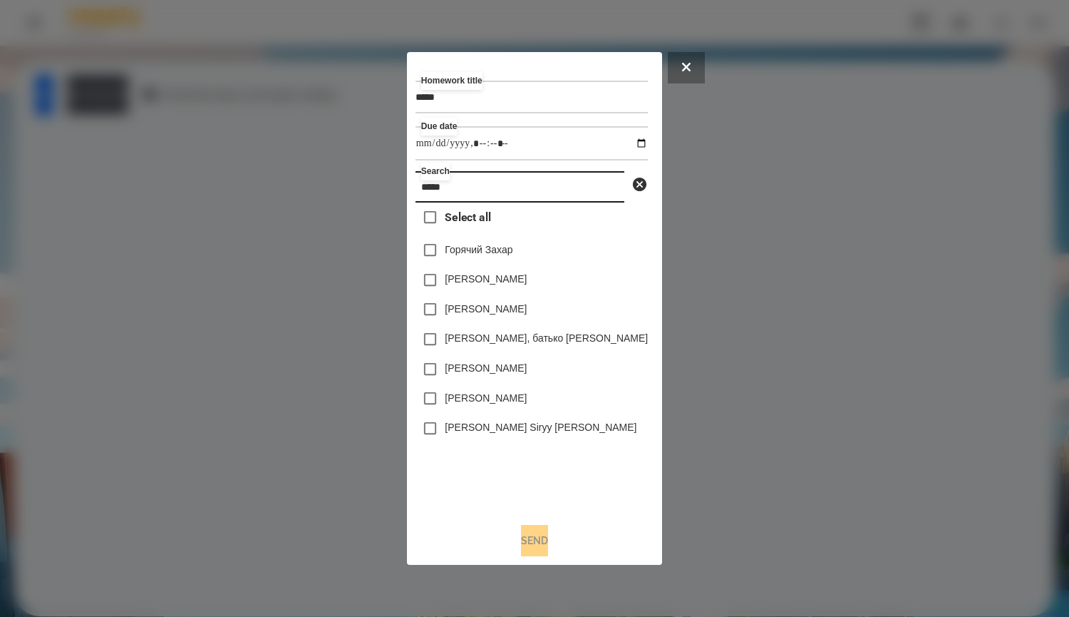
type input "*****"
click at [567, 345] on label "[PERSON_NAME], батько [PERSON_NAME]" at bounding box center [546, 338] width 203 height 14
click at [548, 547] on button "Send" at bounding box center [534, 540] width 27 height 31
